Goal: Information Seeking & Learning: Learn about a topic

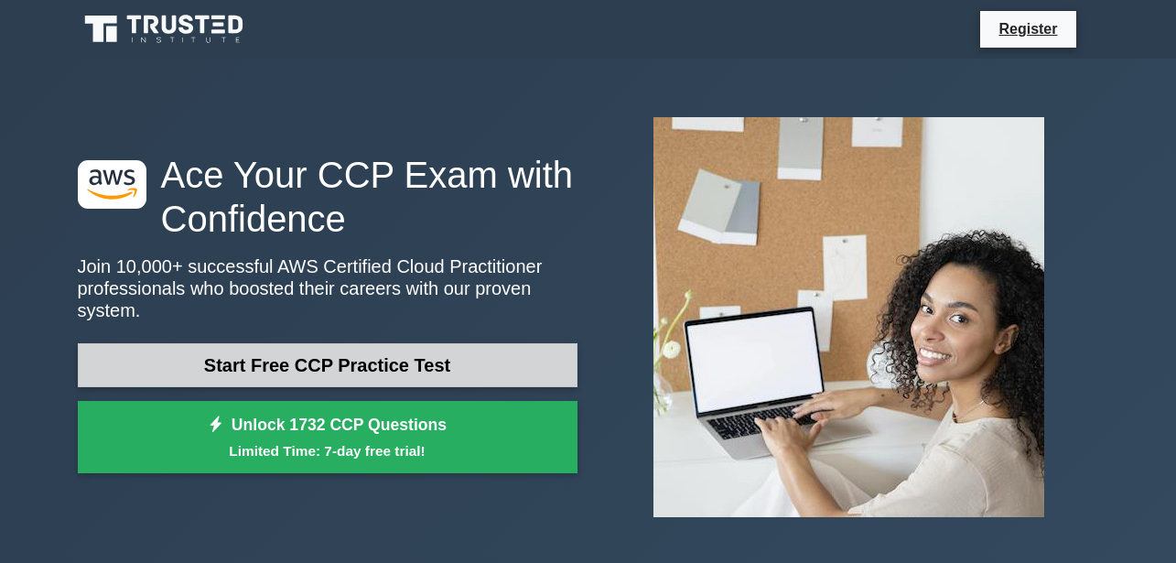
click at [344, 374] on link "Start Free CCP Practice Test" at bounding box center [328, 365] width 500 height 44
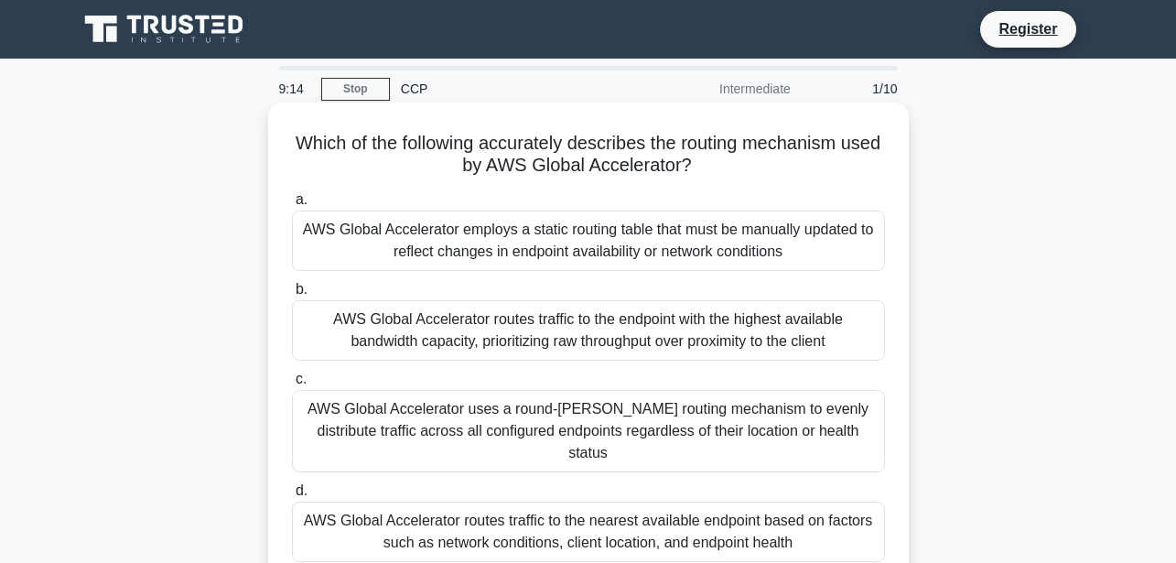
click at [375, 312] on div "AWS Global Accelerator routes traffic to the endpoint with the highest availabl…" at bounding box center [588, 330] width 593 height 60
click at [292, 296] on input "b. AWS Global Accelerator routes traffic to the endpoint with the highest avail…" at bounding box center [292, 290] width 0 height 12
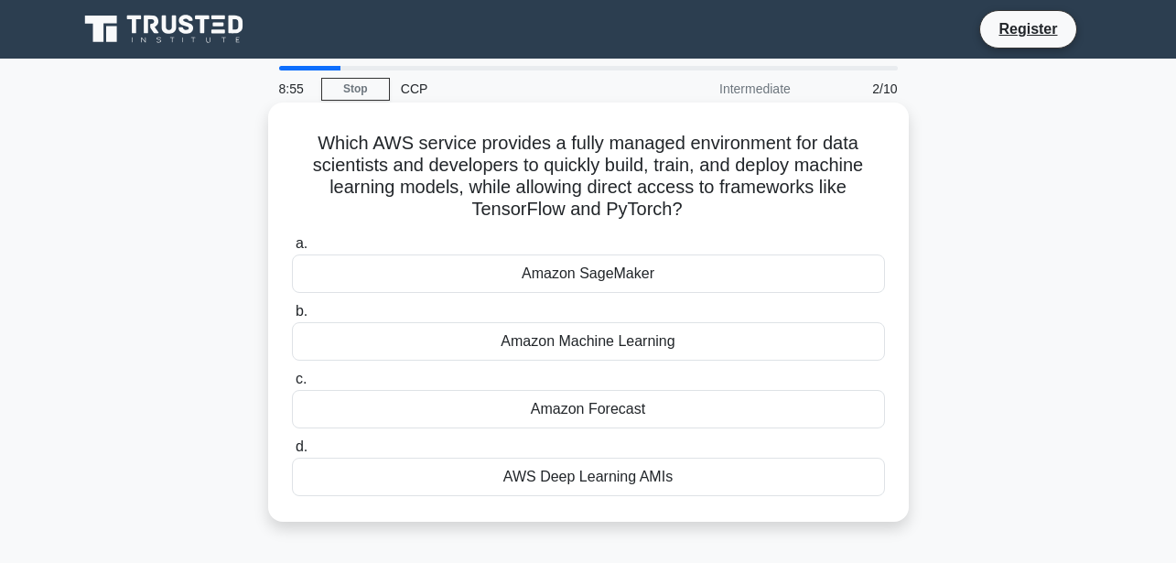
click at [539, 267] on div "Amazon SageMaker" at bounding box center [588, 273] width 593 height 38
click at [292, 250] on input "a. Amazon SageMaker" at bounding box center [292, 244] width 0 height 12
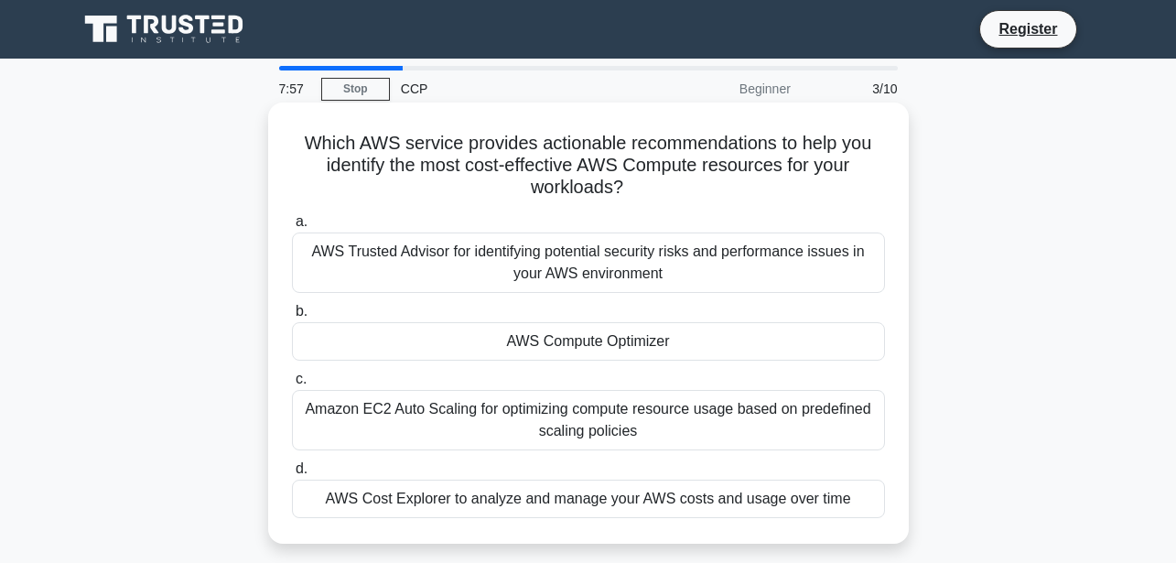
click at [475, 267] on div "AWS Trusted Advisor for identifying potential security risks and performance is…" at bounding box center [588, 262] width 593 height 60
click at [292, 228] on input "a. AWS Trusted Advisor for identifying potential security risks and performance…" at bounding box center [292, 222] width 0 height 12
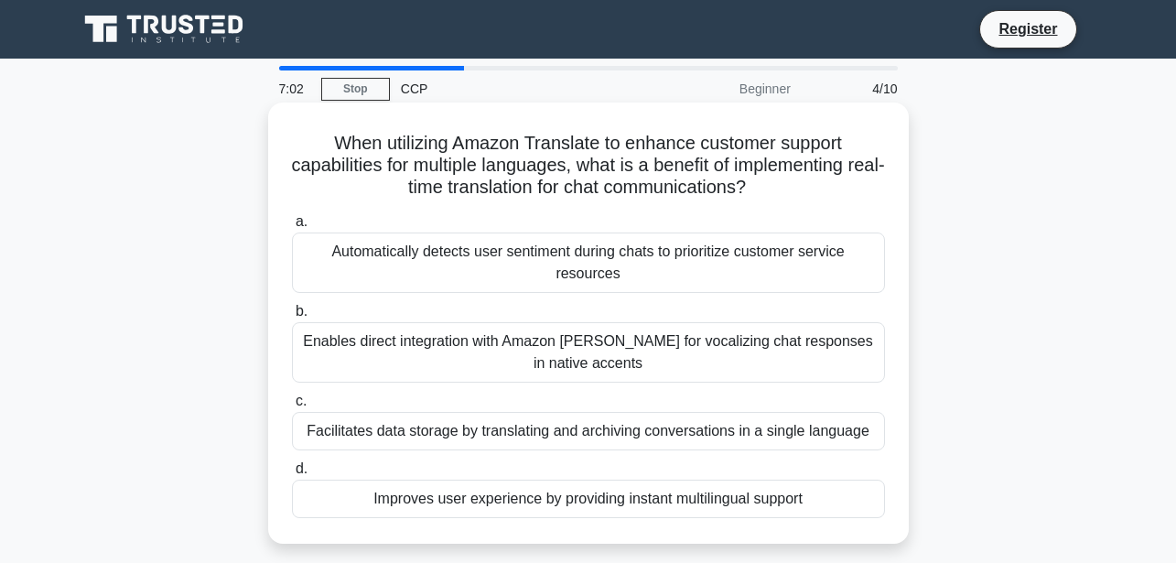
click at [499, 275] on div "Automatically detects user sentiment during chats to prioritize customer servic…" at bounding box center [588, 262] width 593 height 60
click at [292, 228] on input "a. Automatically detects user sentiment during chats to prioritize customer ser…" at bounding box center [292, 222] width 0 height 12
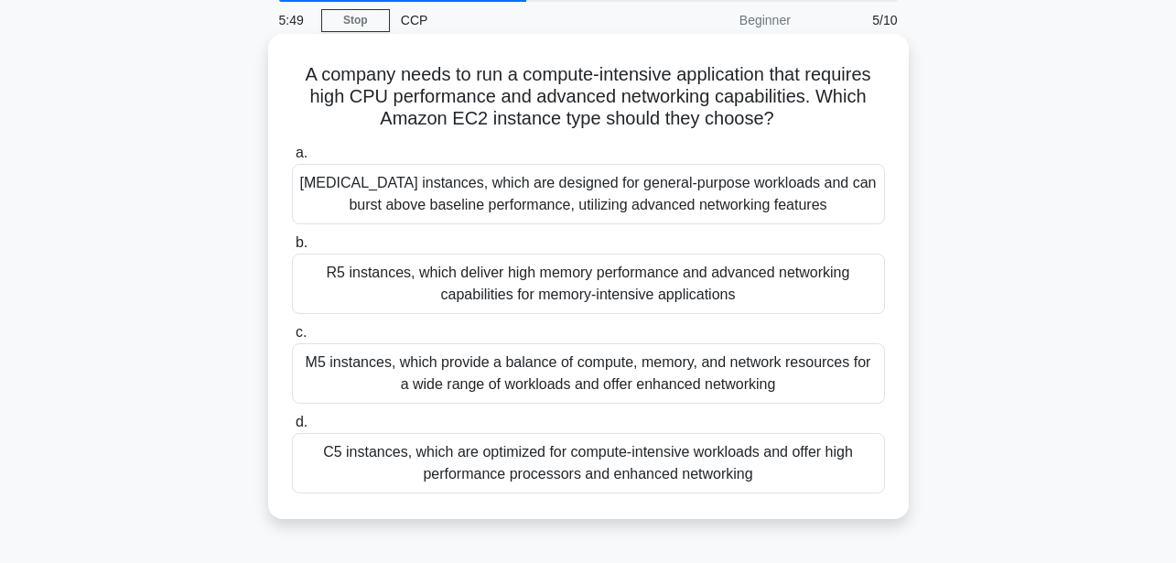
scroll to position [73, 0]
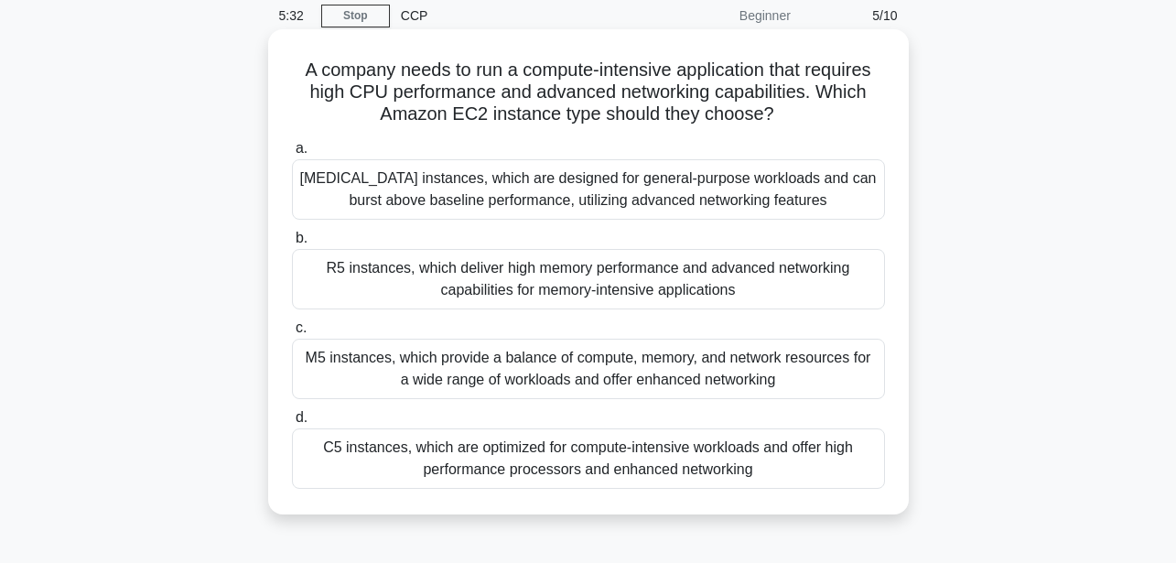
click at [459, 457] on div "C5 instances, which are optimized for compute-intensive workloads and offer hig…" at bounding box center [588, 458] width 593 height 60
click at [292, 424] on input "d. C5 instances, which are optimized for compute-intensive workloads and offer …" at bounding box center [292, 418] width 0 height 12
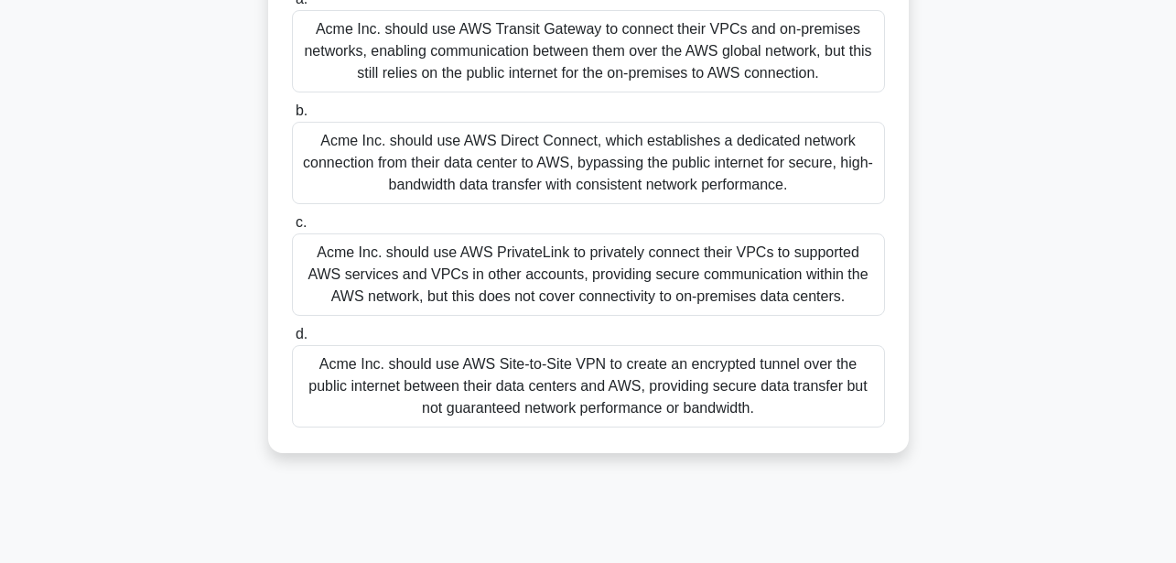
scroll to position [326, 0]
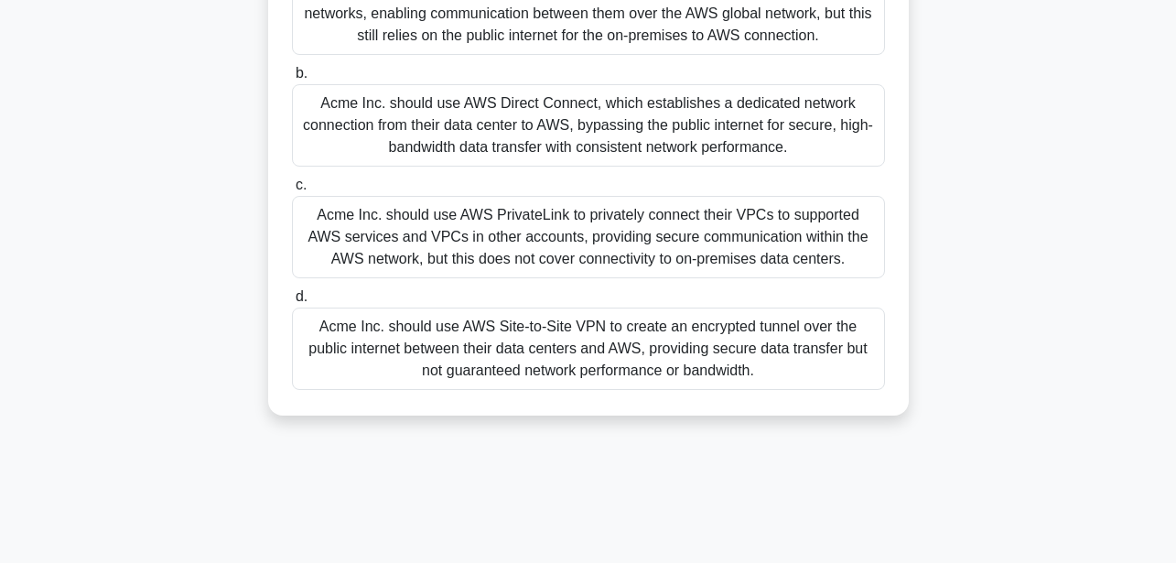
click at [440, 124] on div "Acme Inc. should use AWS Direct Connect, which establishes a dedicated network …" at bounding box center [588, 125] width 593 height 82
click at [292, 80] on input "b. Acme Inc. should use AWS Direct Connect, which establishes a dedicated netwo…" at bounding box center [292, 74] width 0 height 12
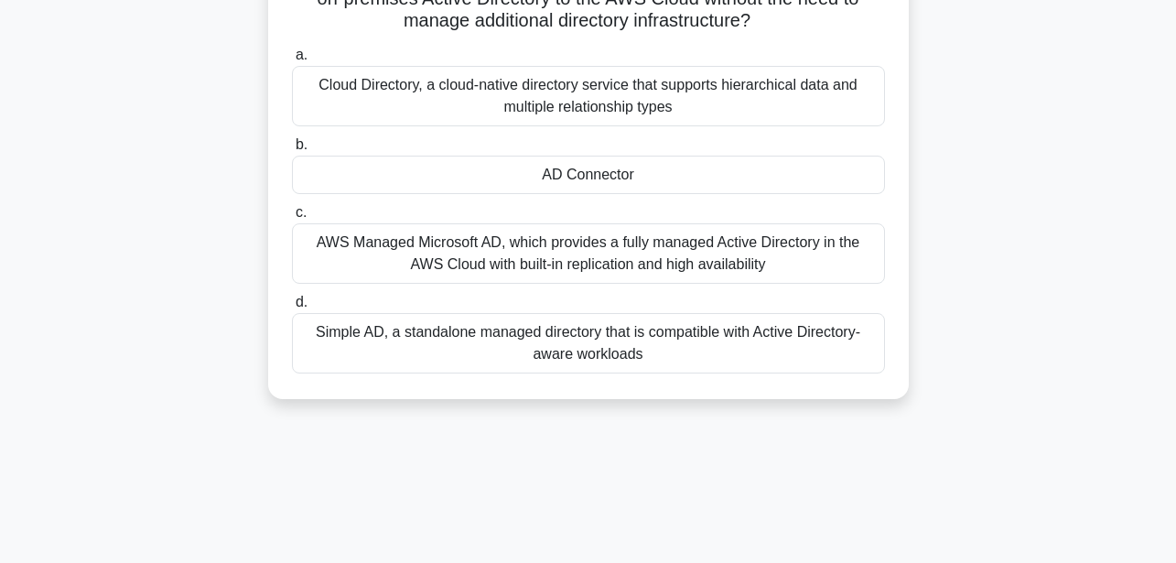
scroll to position [146, 0]
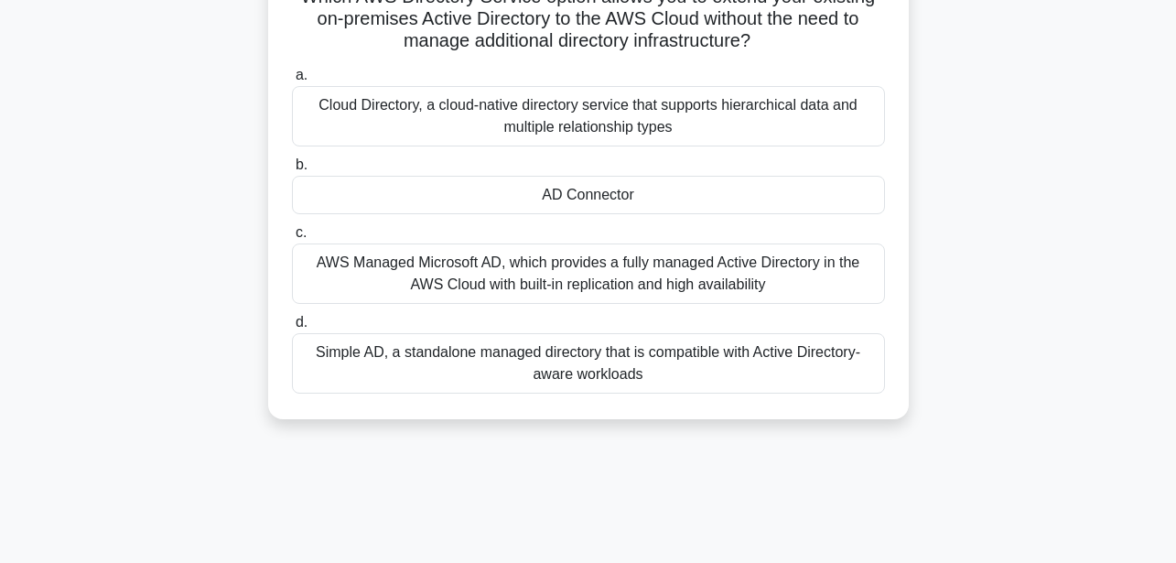
click at [453, 207] on div "AD Connector" at bounding box center [588, 195] width 593 height 38
click at [292, 171] on input "b. AD Connector" at bounding box center [292, 165] width 0 height 12
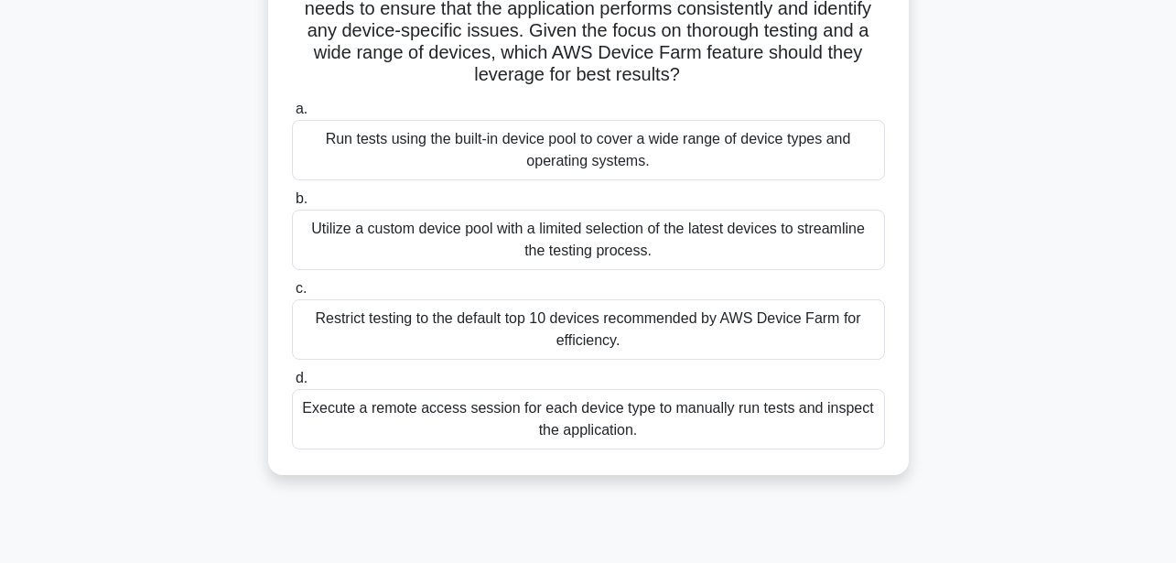
scroll to position [183, 0]
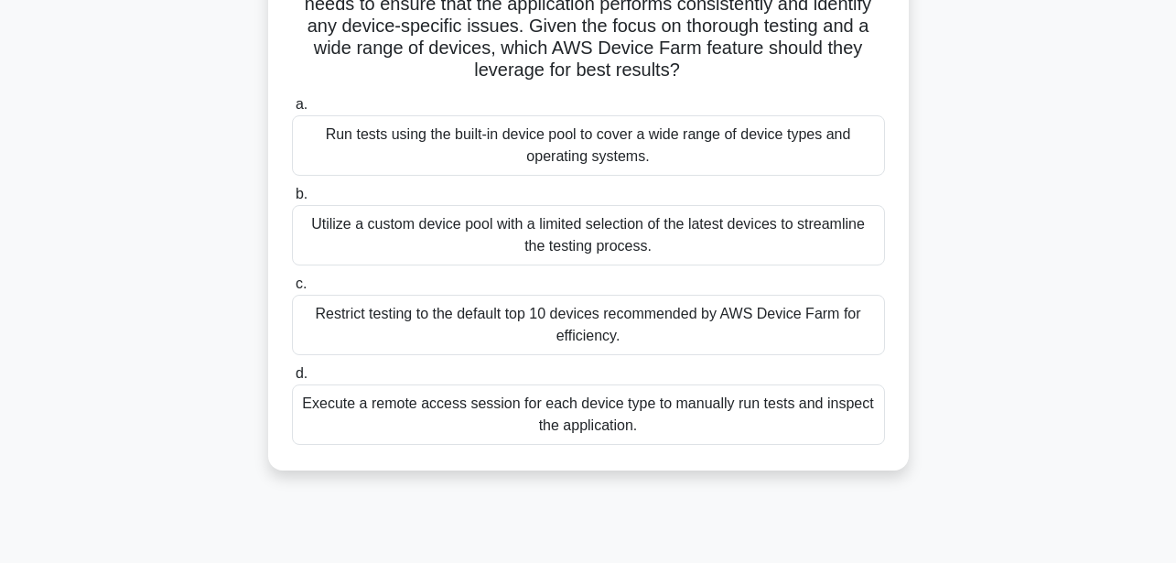
click at [474, 233] on div "Utilize a custom device pool with a limited selection of the latest devices to …" at bounding box center [588, 235] width 593 height 60
click at [292, 200] on input "b. Utilize a custom device pool with a limited selection of the latest devices …" at bounding box center [292, 195] width 0 height 12
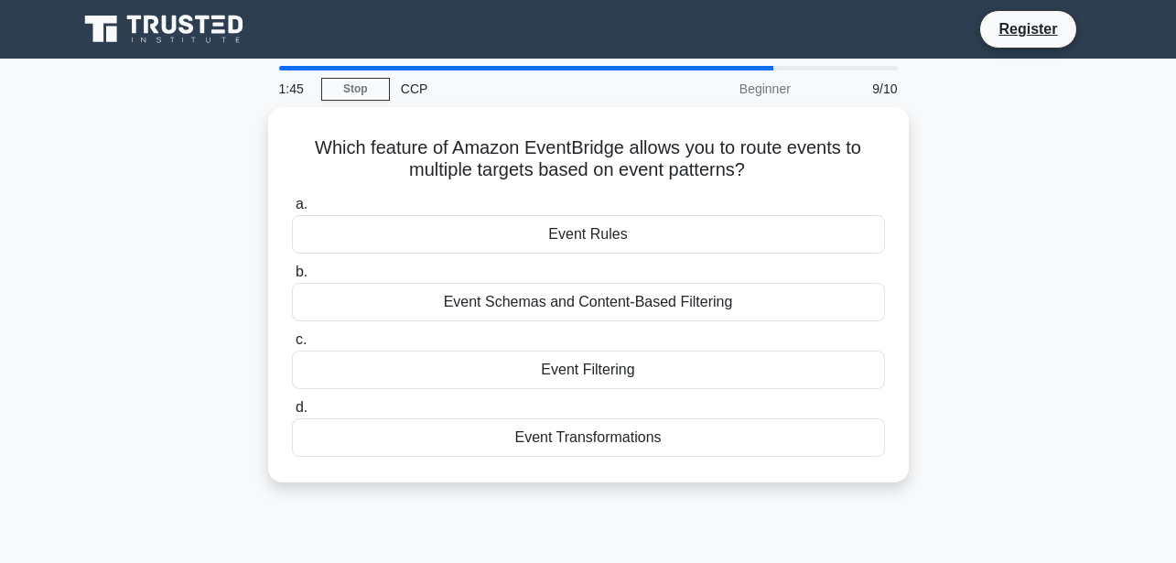
scroll to position [5, 0]
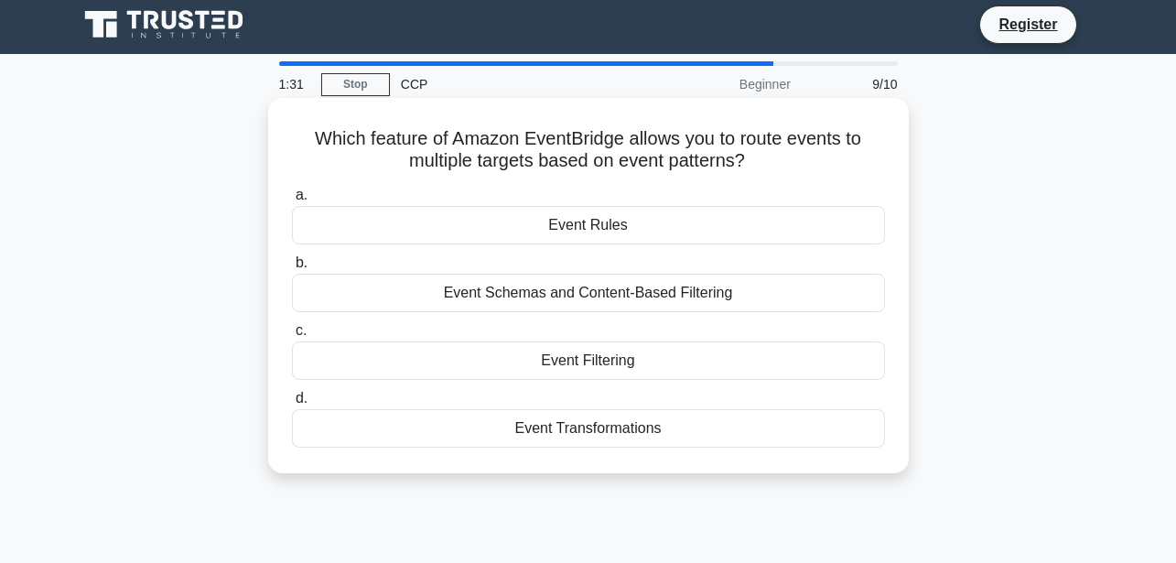
click at [613, 298] on div "Event Schemas and Content-Based Filtering" at bounding box center [588, 293] width 593 height 38
click at [292, 269] on input "b. Event Schemas and Content-Based Filtering" at bounding box center [292, 263] width 0 height 12
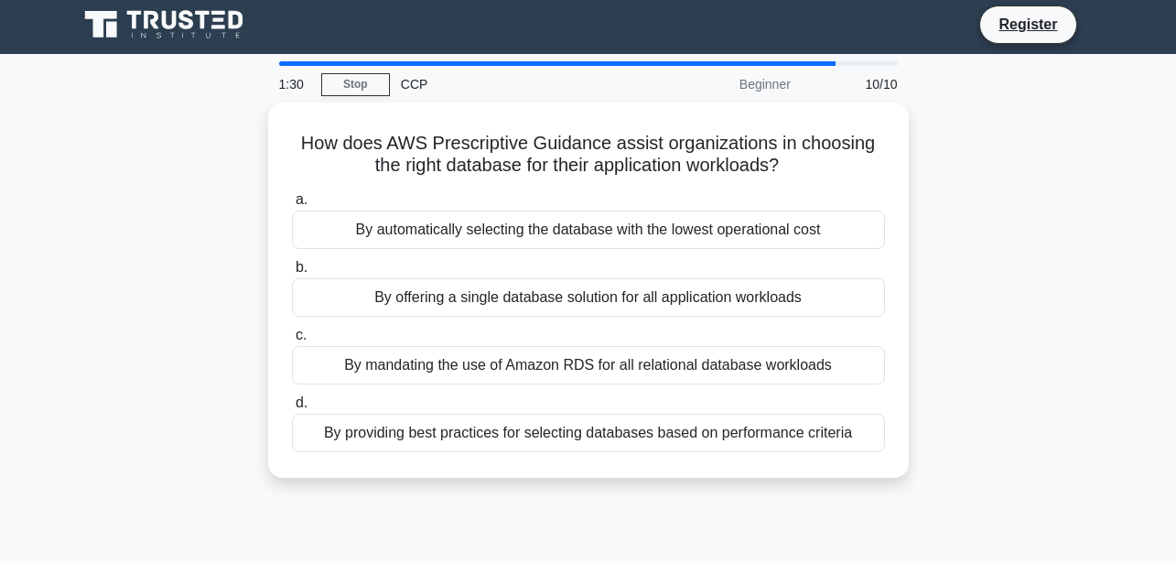
scroll to position [0, 0]
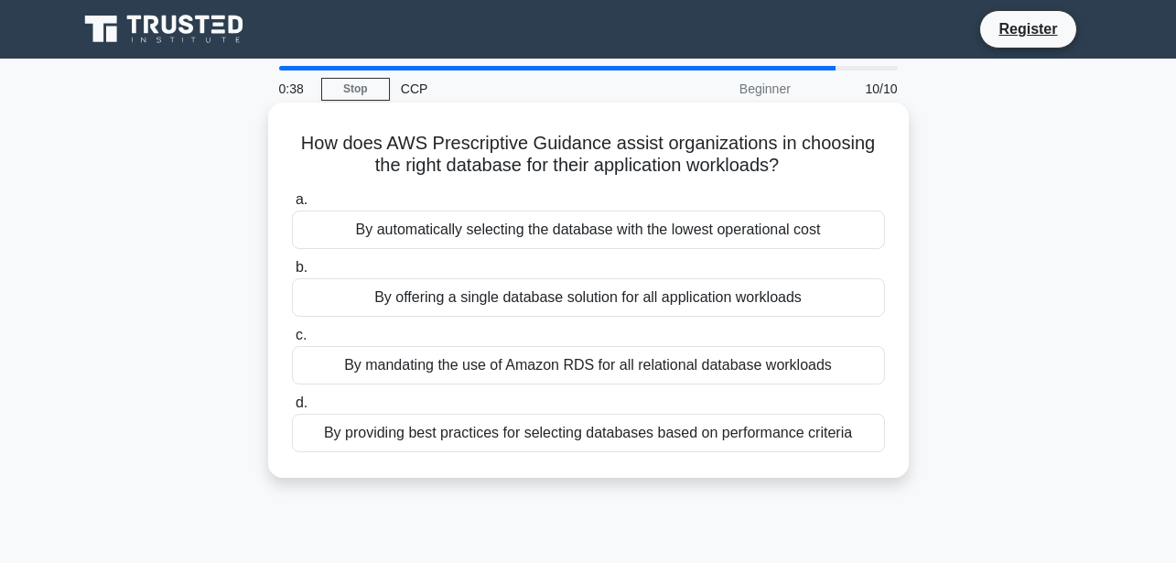
click at [678, 360] on div "By mandating the use of Amazon RDS for all relational database workloads" at bounding box center [588, 365] width 593 height 38
click at [292, 341] on input "c. By mandating the use of Amazon RDS for all relational database workloads" at bounding box center [292, 335] width 0 height 12
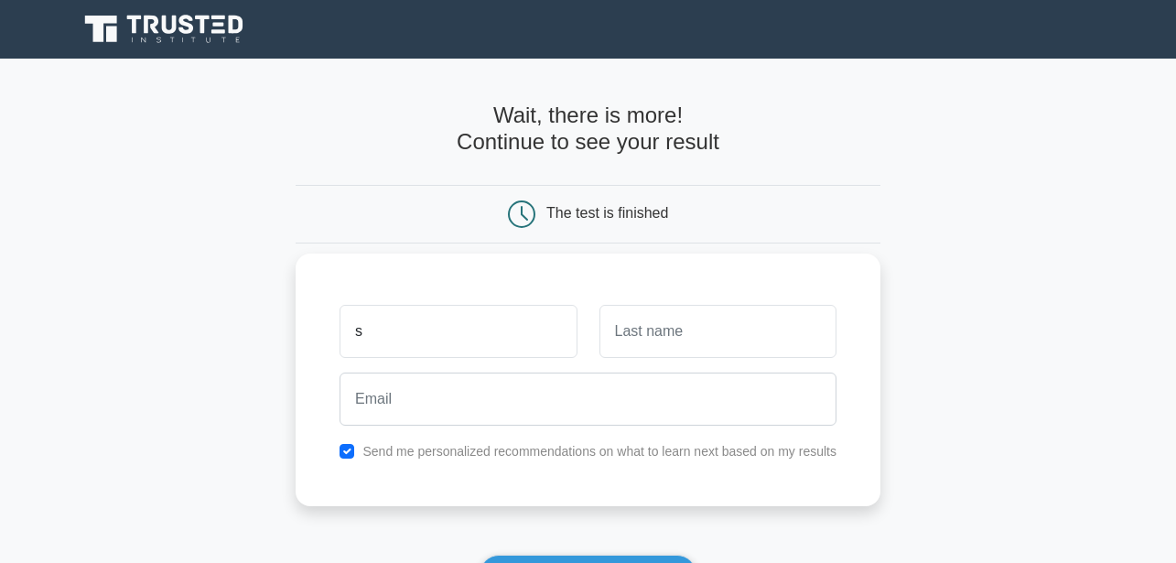
type input "s"
click at [682, 330] on input "text" at bounding box center [718, 331] width 237 height 53
type input "s"
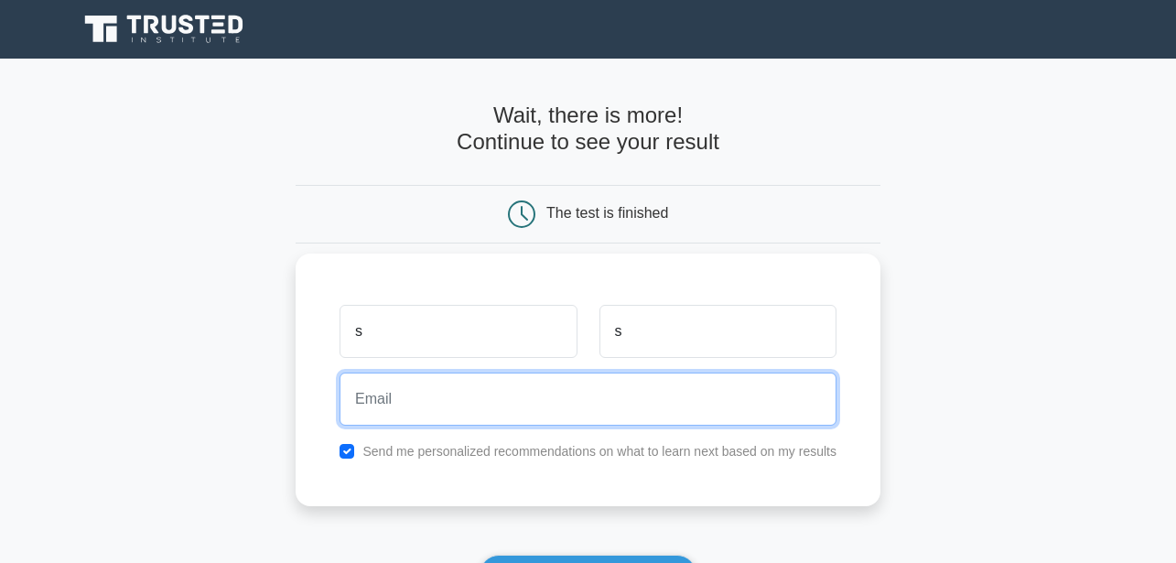
click at [446, 397] on input "email" at bounding box center [588, 399] width 497 height 53
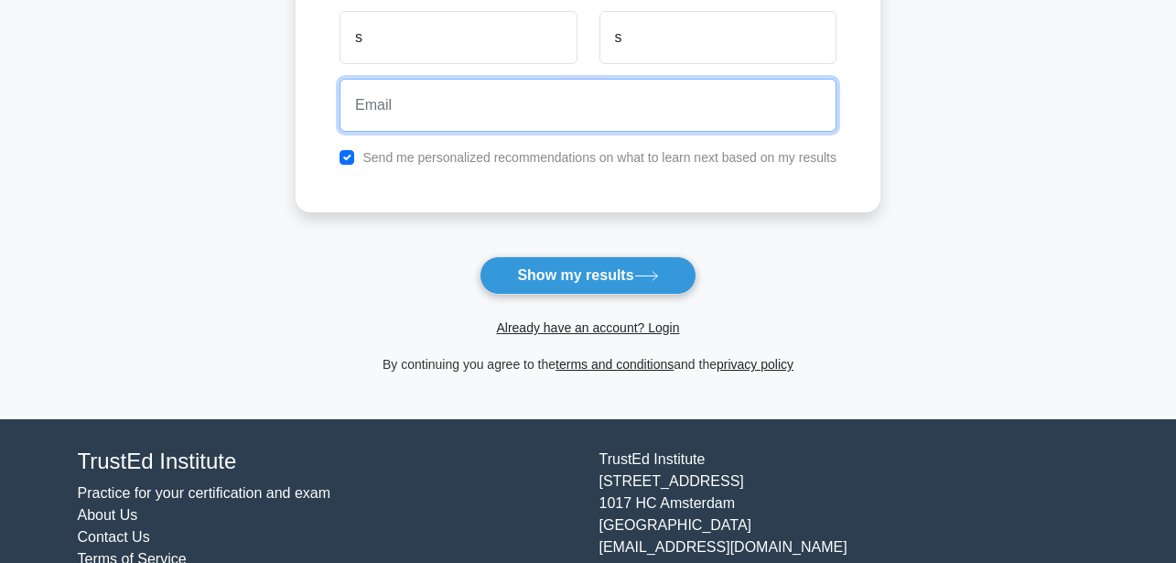
scroll to position [357, 0]
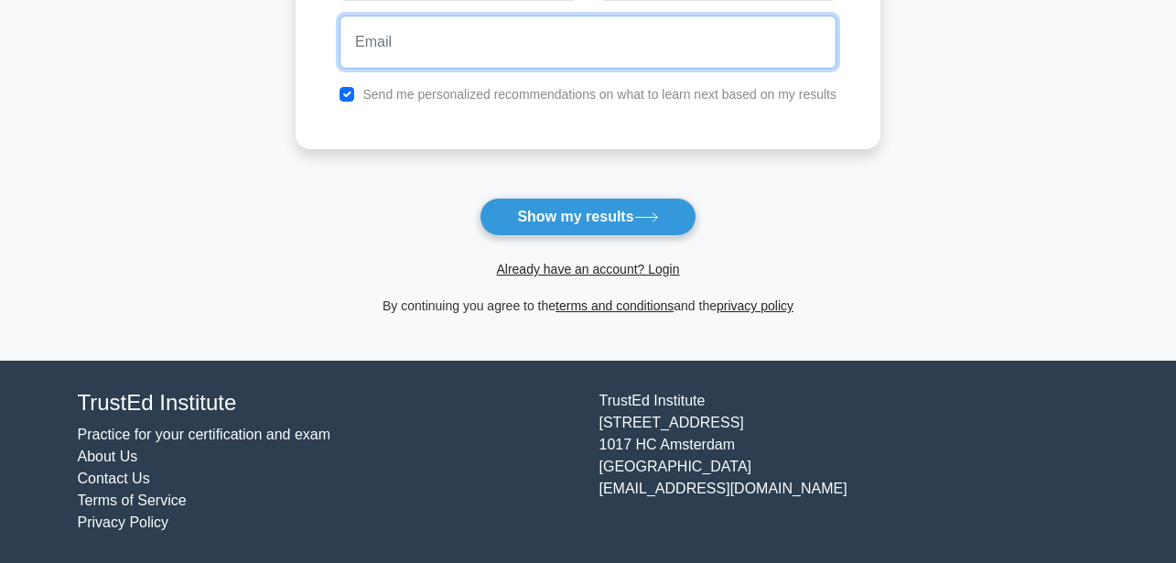
click at [382, 42] on input "email" at bounding box center [588, 42] width 497 height 53
type input "snehal.shelar@tntra.io"
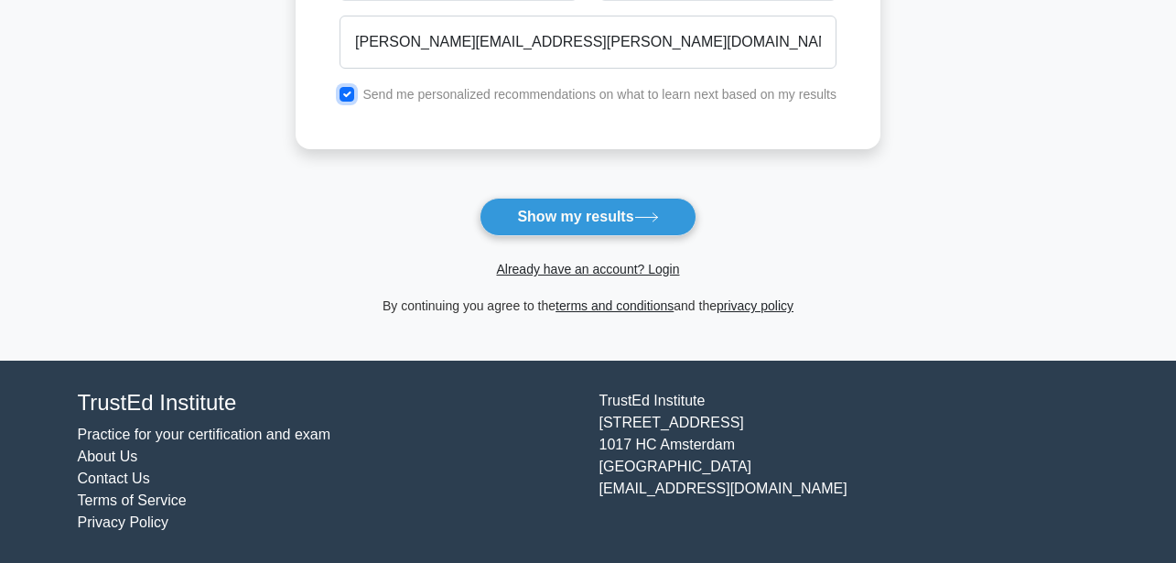
click at [350, 92] on input "checkbox" at bounding box center [347, 94] width 15 height 15
checkbox input "false"
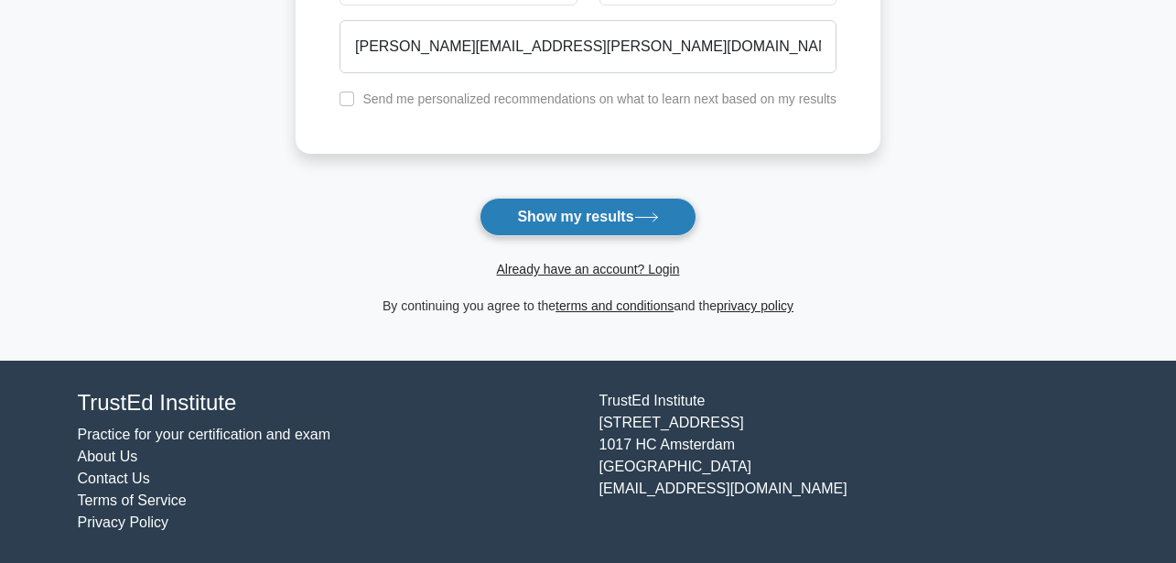
click at [602, 222] on button "Show my results" at bounding box center [588, 217] width 216 height 38
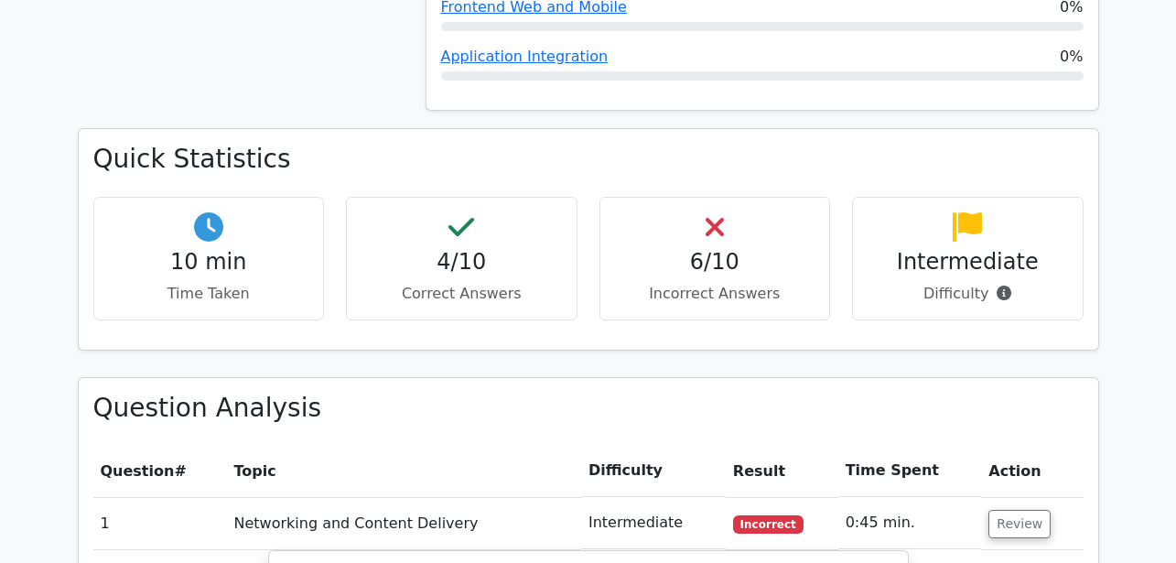
scroll to position [556, 0]
